Goal: Transaction & Acquisition: Obtain resource

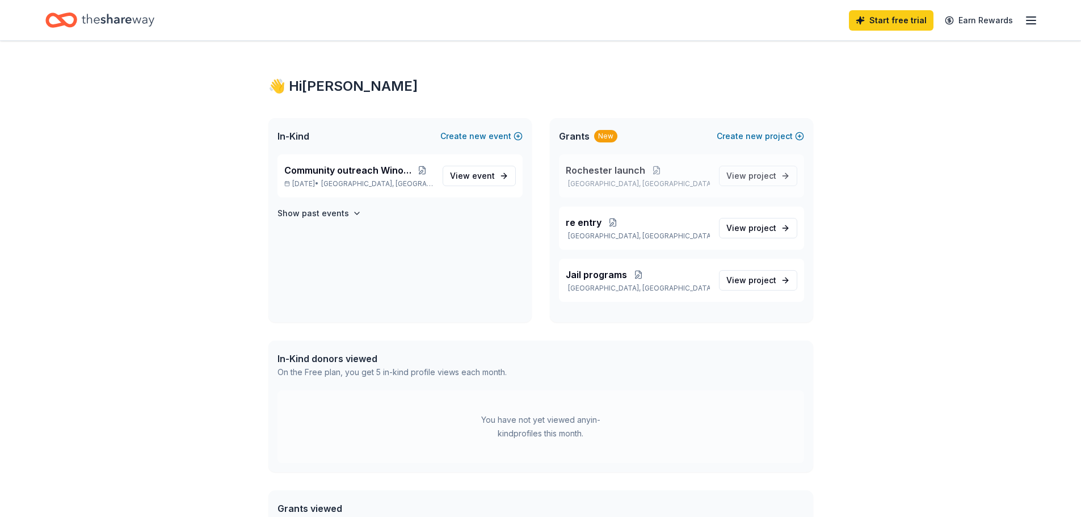
click at [609, 176] on span "Rochester launch" at bounding box center [605, 170] width 79 height 14
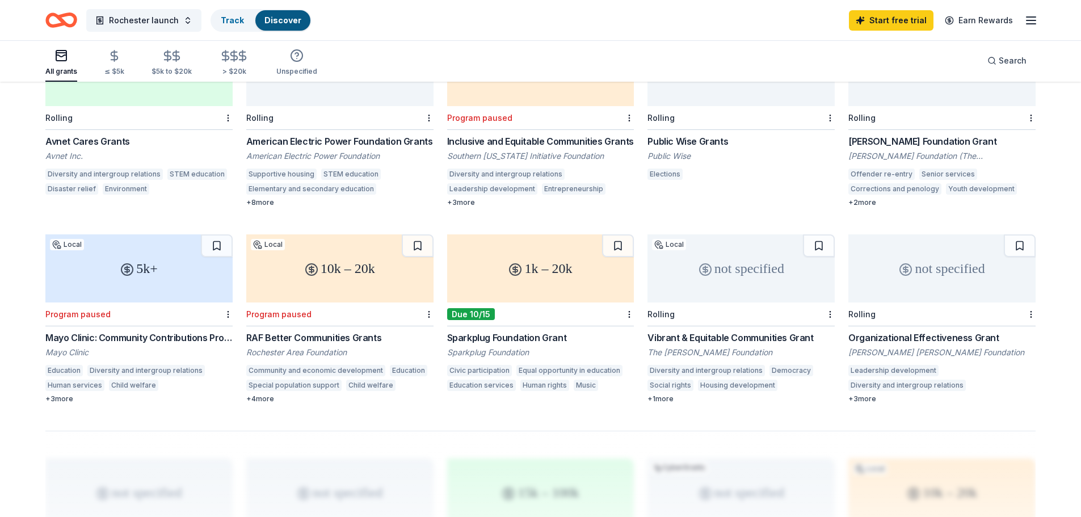
scroll to position [583, 0]
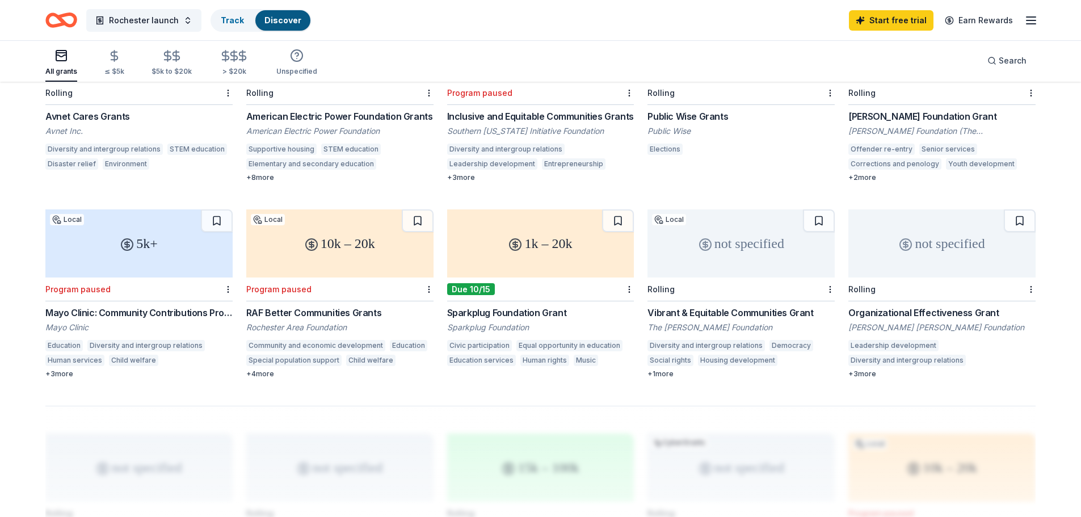
click at [915, 109] on div "[PERSON_NAME] Foundation Grant" at bounding box center [941, 116] width 187 height 14
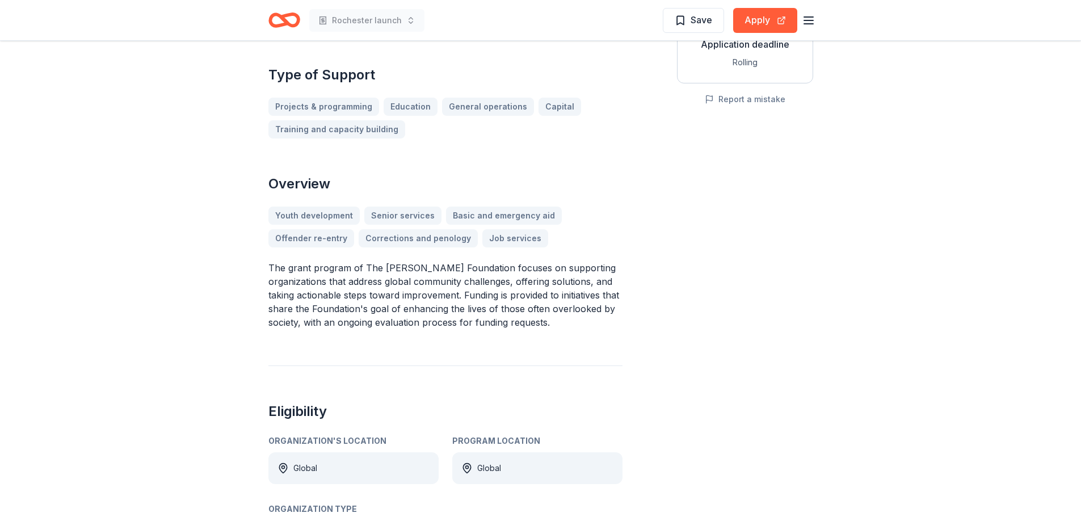
scroll to position [227, 0]
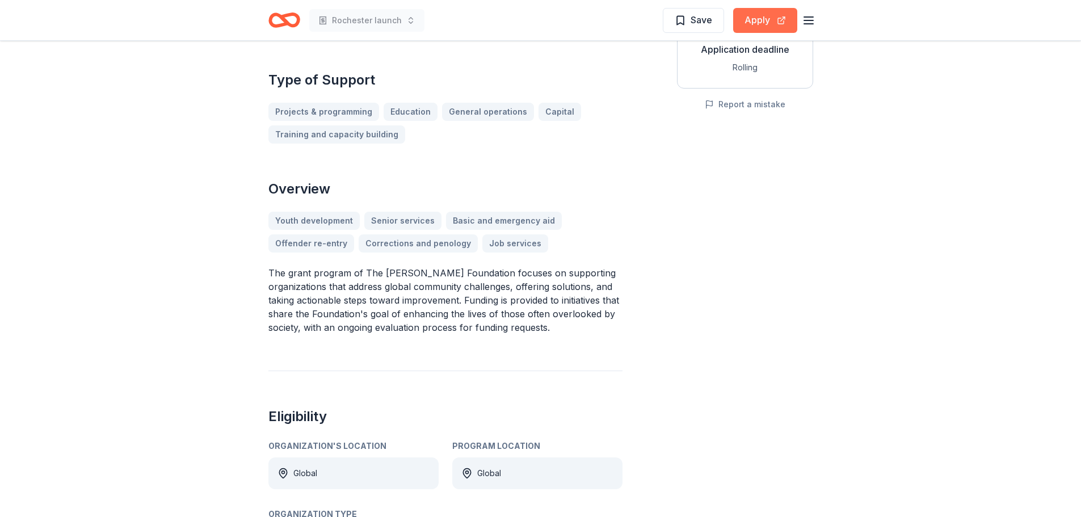
click at [766, 10] on button "Apply" at bounding box center [765, 20] width 64 height 25
